Goal: Find specific page/section: Find specific page/section

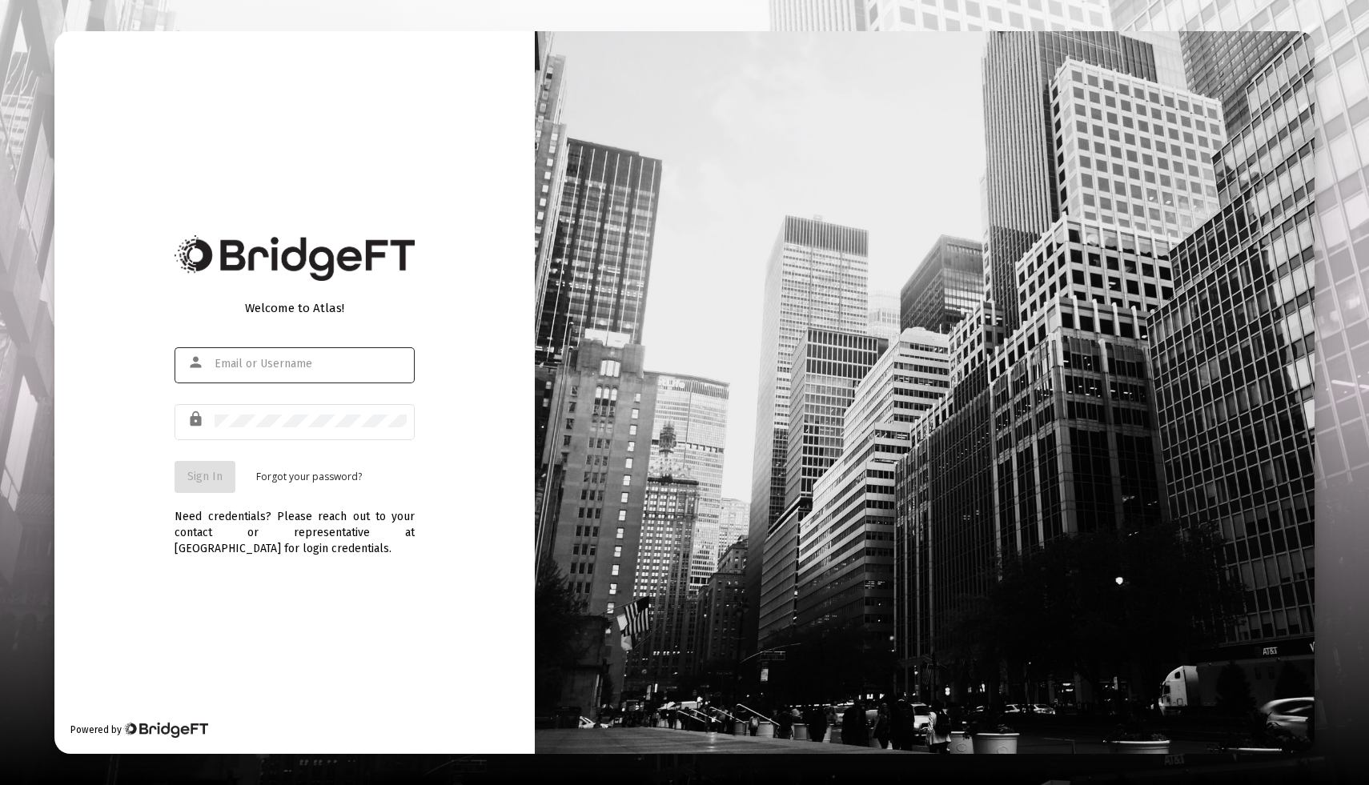
type input "[EMAIL_ADDRESS][DOMAIN_NAME]"
click at [210, 469] on button "Sign In" at bounding box center [204, 477] width 61 height 32
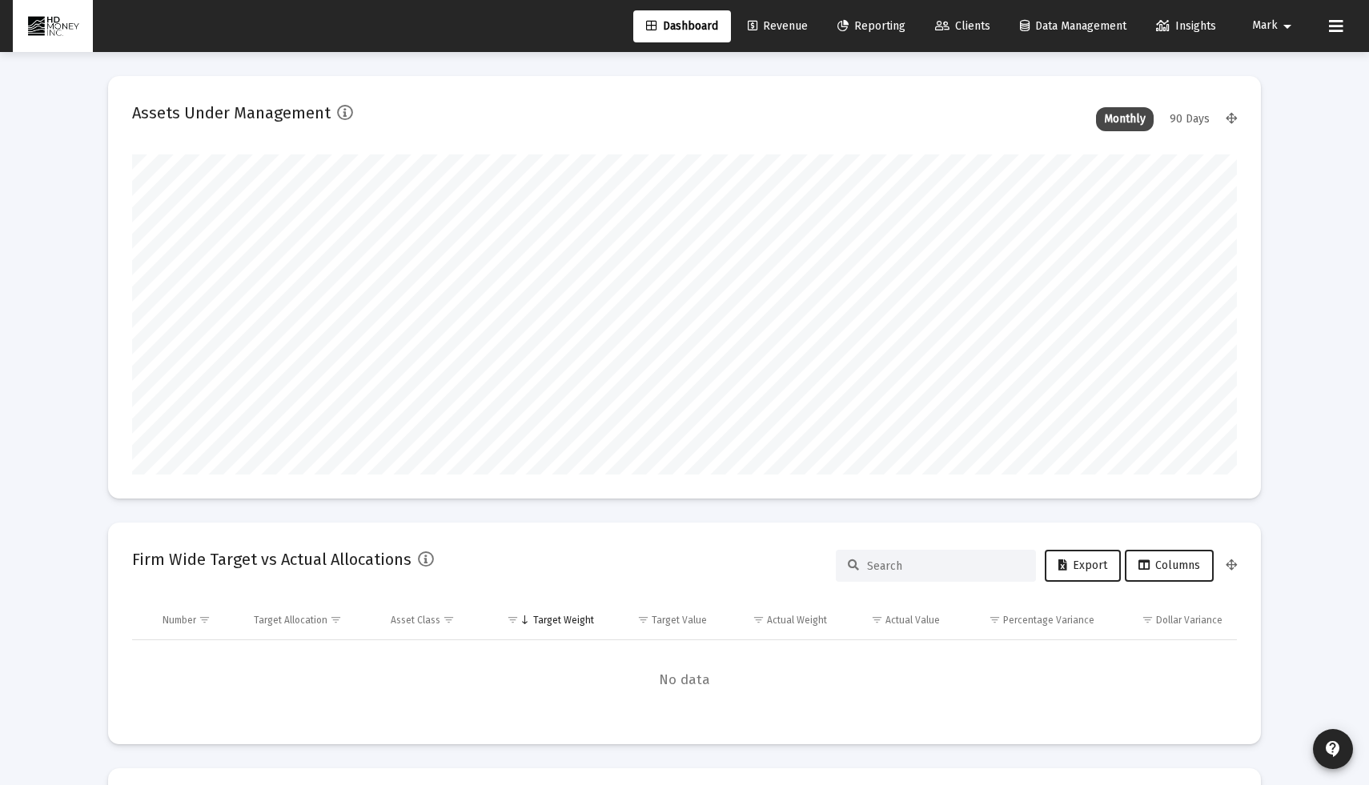
scroll to position [320, 595]
type input "[DATE]"
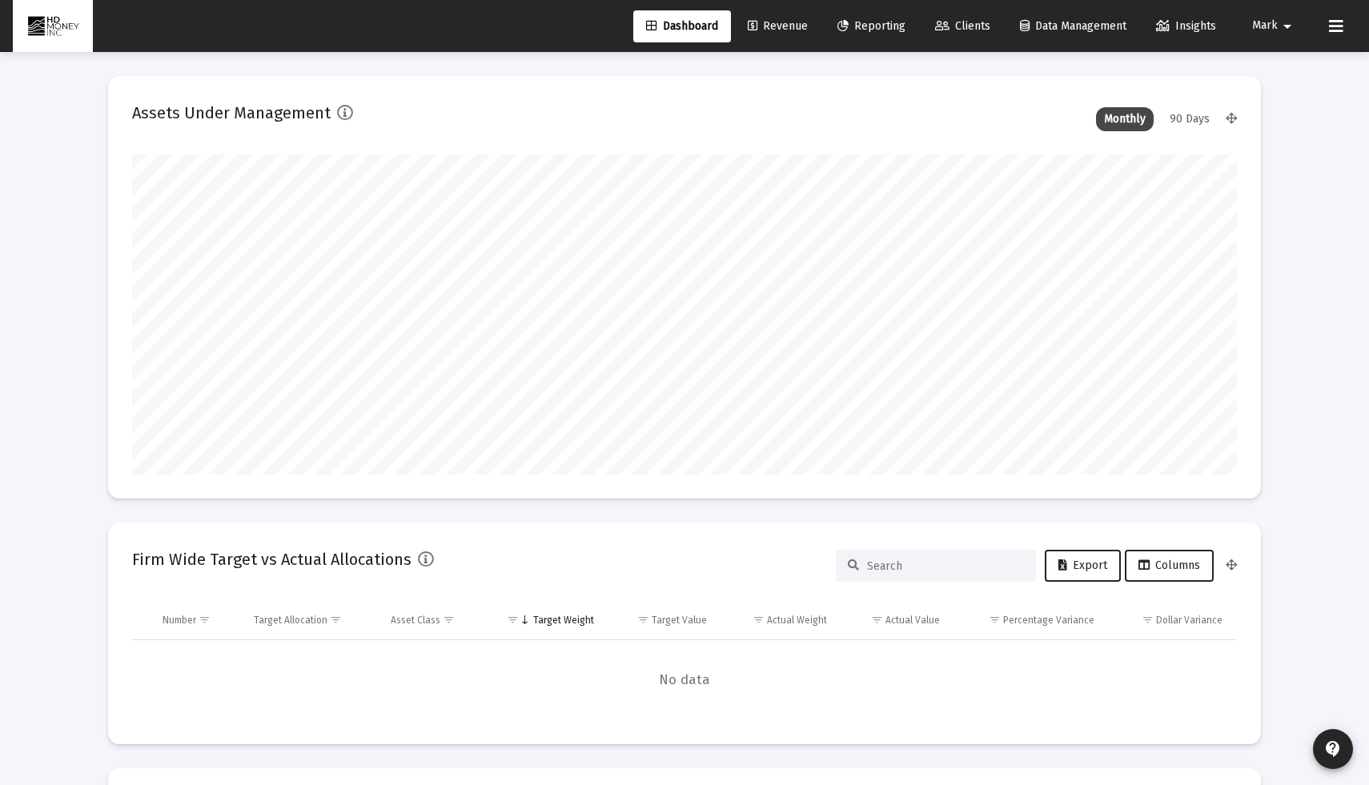
click at [885, 25] on span "Reporting" at bounding box center [871, 26] width 68 height 14
